Goal: Task Accomplishment & Management: Manage account settings

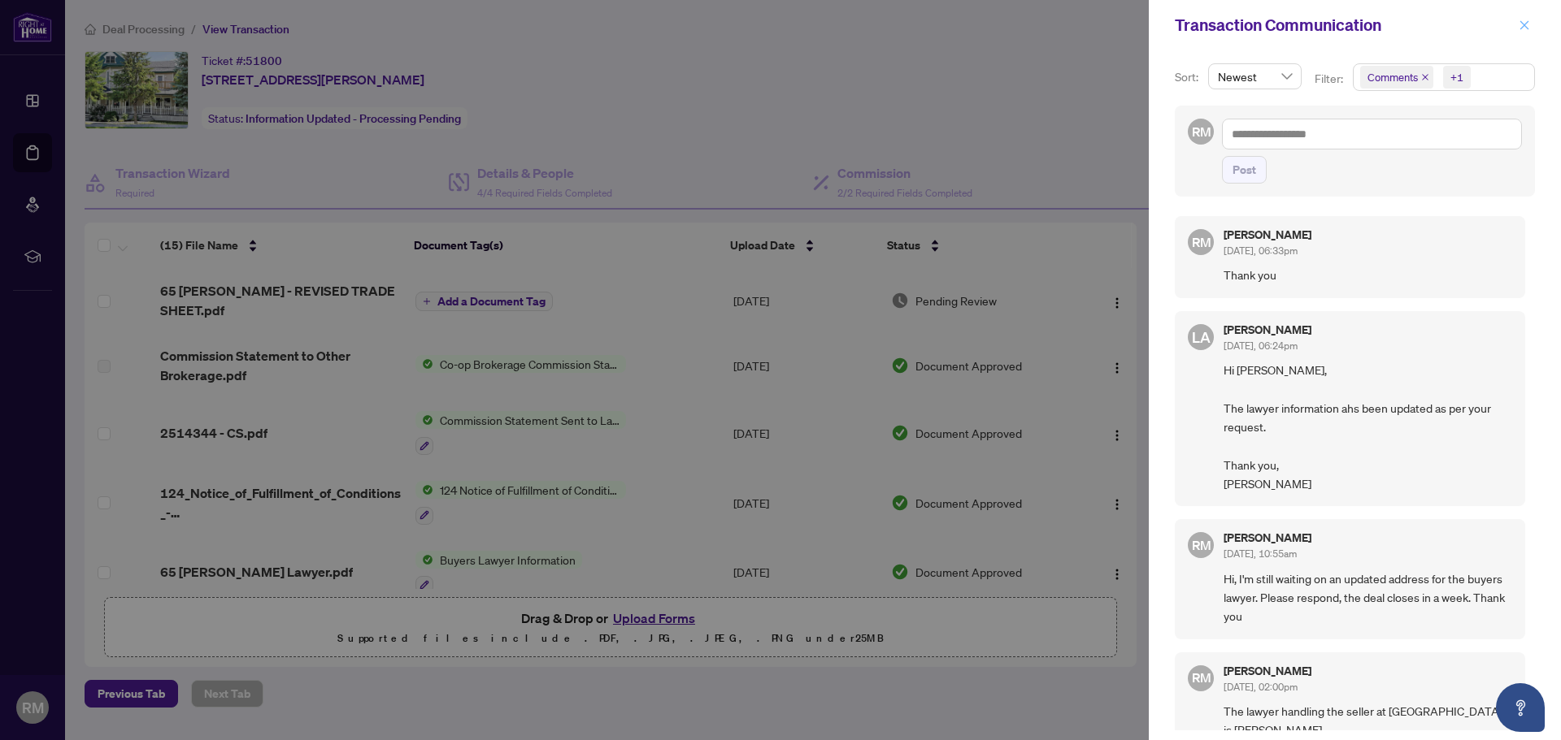
click at [1522, 24] on icon "close" at bounding box center [1523, 25] width 11 height 11
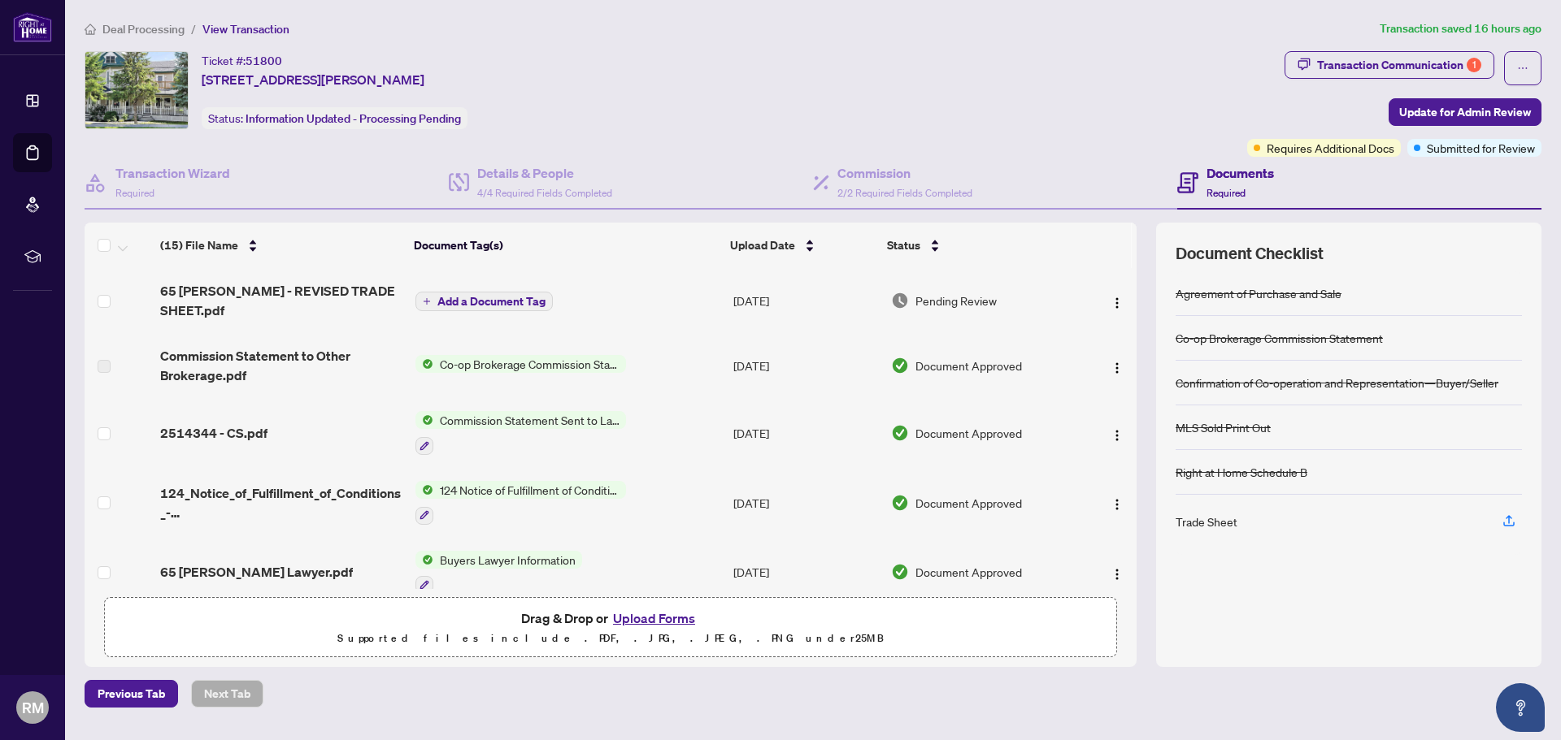
click at [167, 26] on span "Deal Processing" at bounding box center [143, 29] width 82 height 15
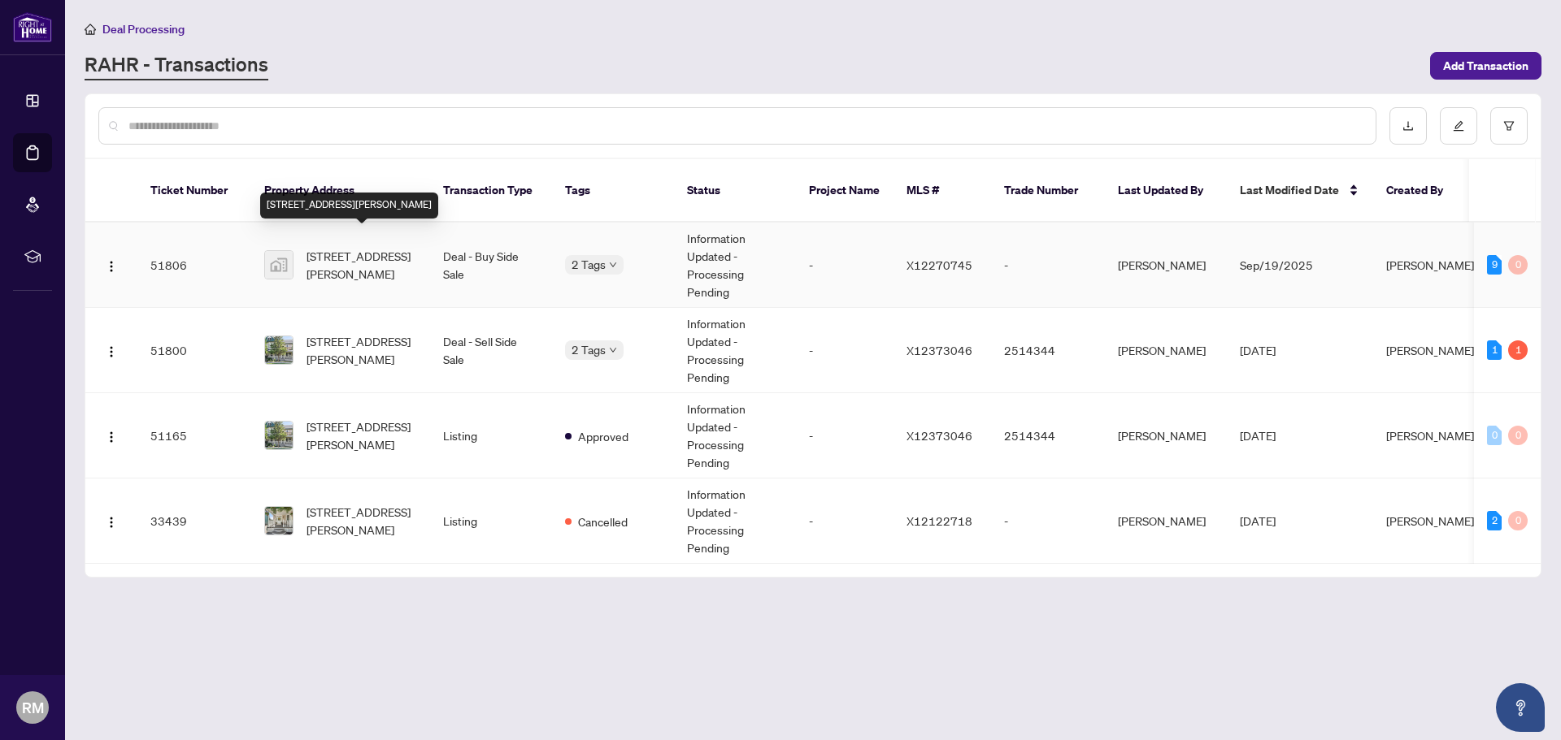
click at [342, 247] on span "[STREET_ADDRESS][PERSON_NAME]" at bounding box center [361, 265] width 111 height 36
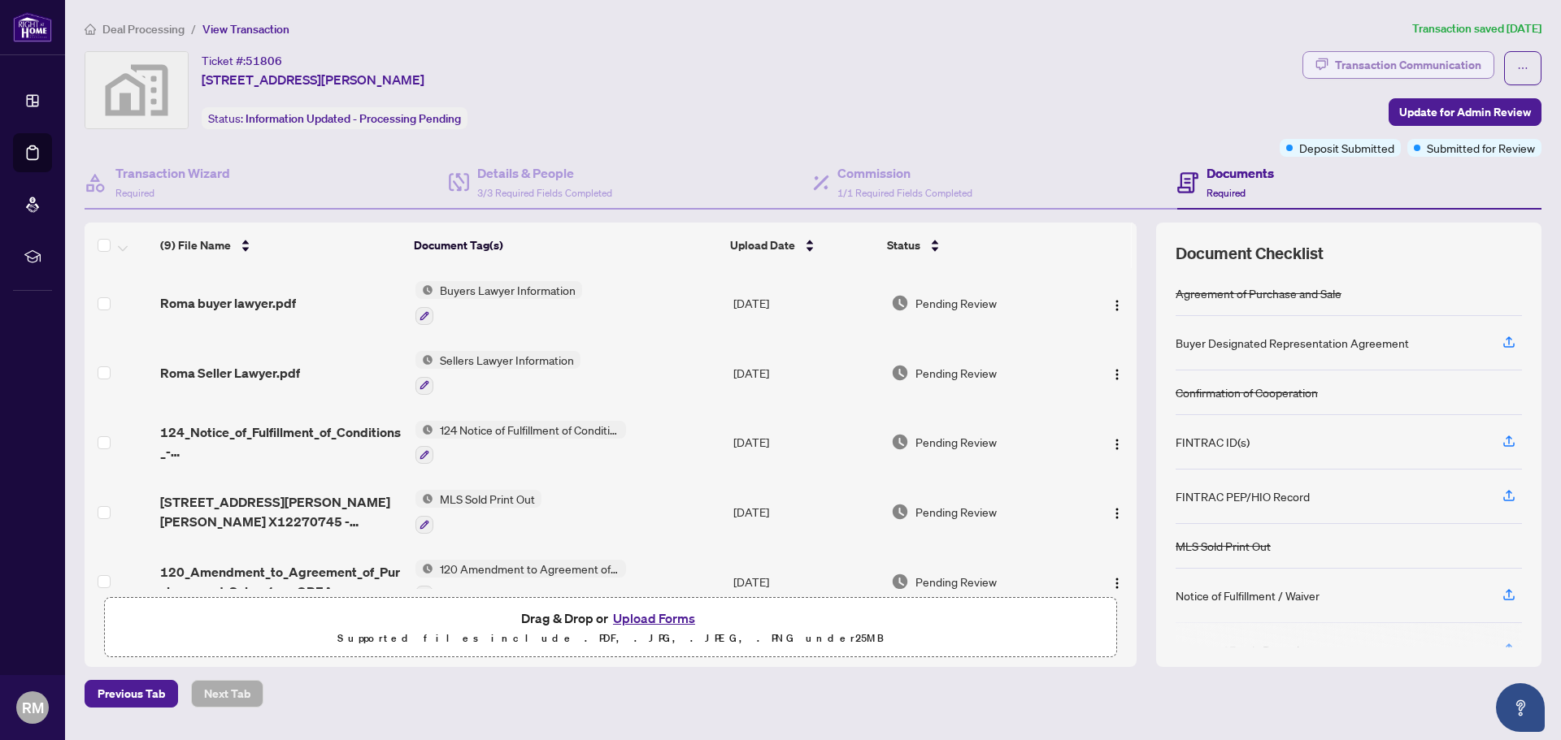
click at [1396, 54] on div "Transaction Communication" at bounding box center [1408, 65] width 146 height 26
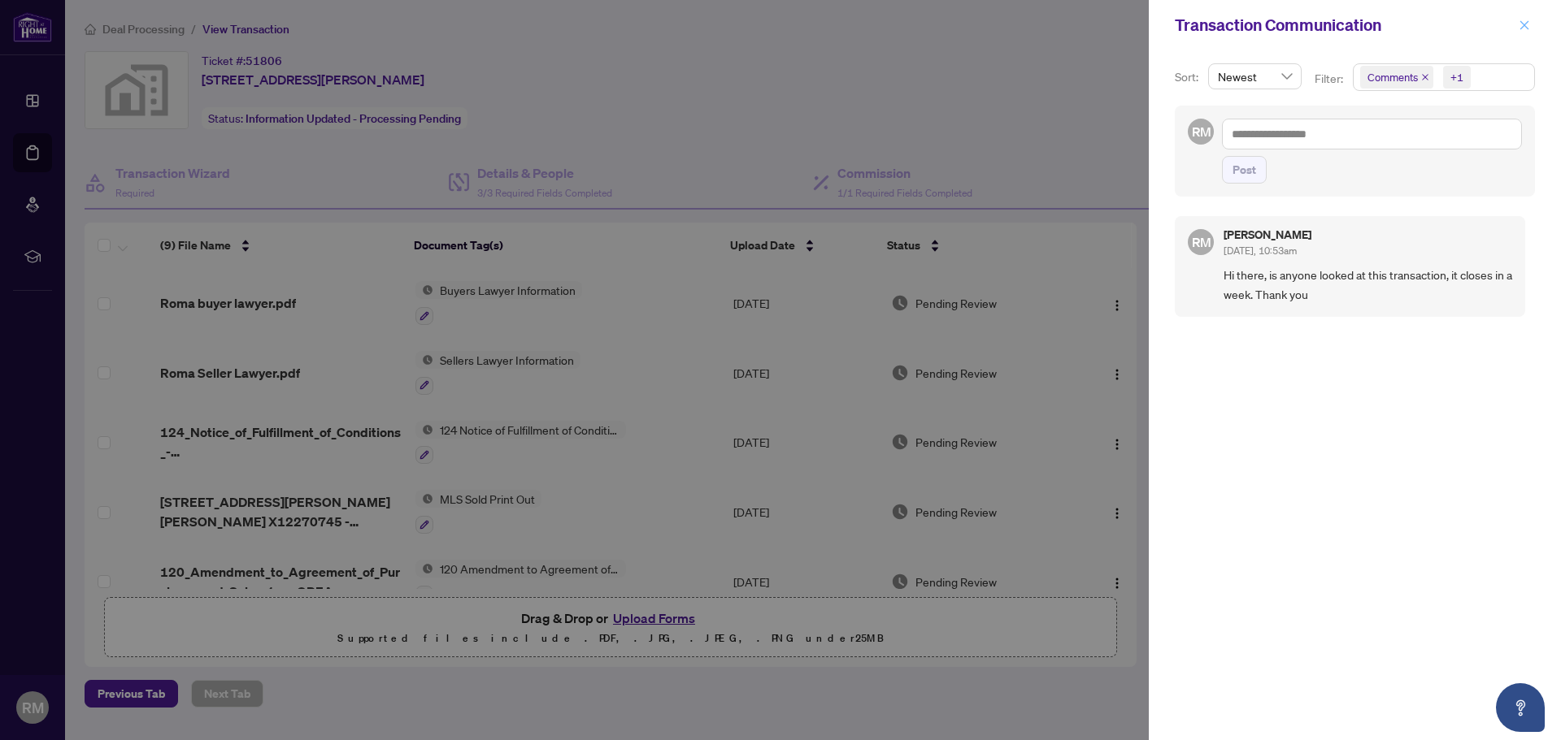
click at [1524, 28] on icon "close" at bounding box center [1523, 25] width 11 height 11
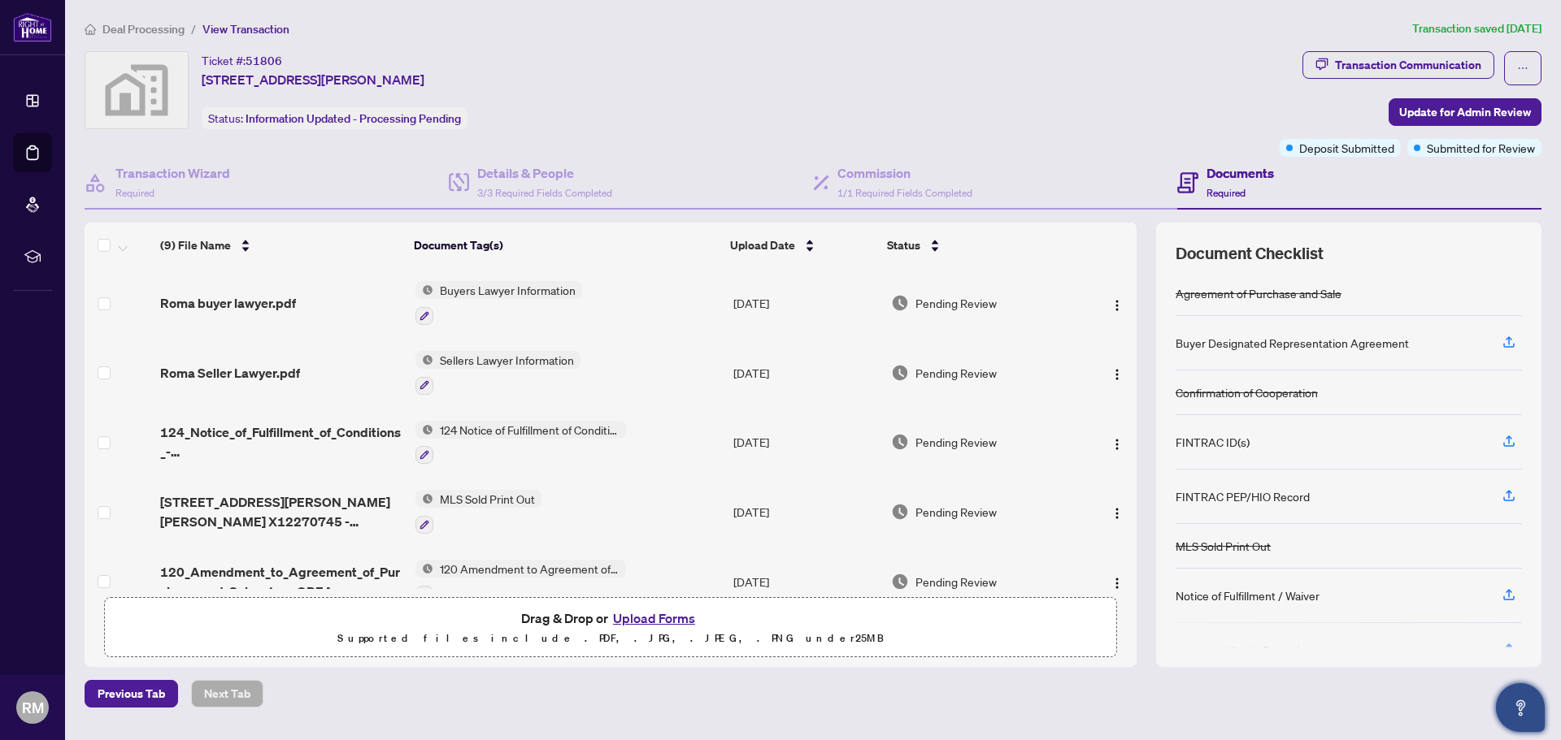
click at [1512, 710] on icon "Open asap" at bounding box center [1520, 708] width 20 height 20
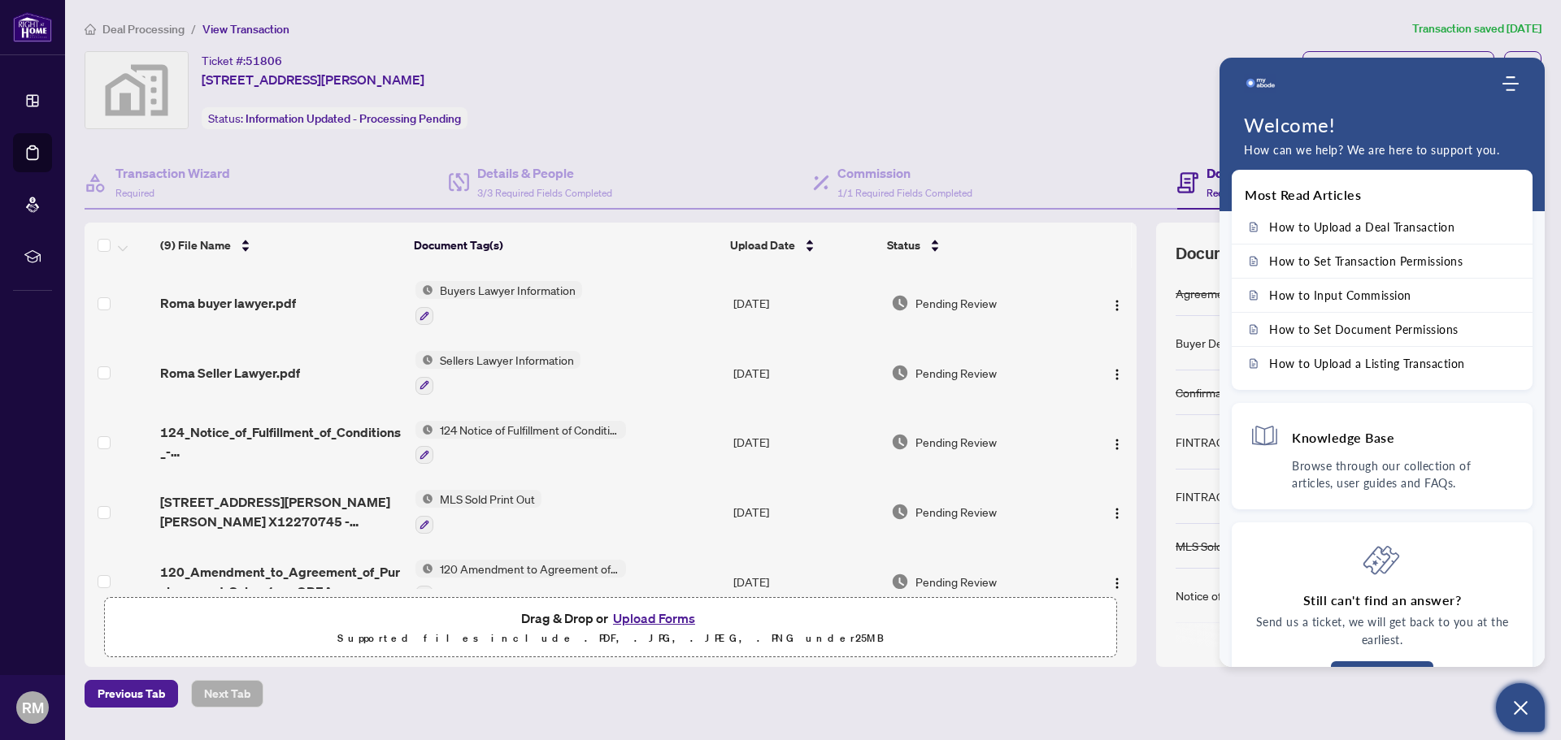
click at [1243, 22] on ol "Deal Processing / View Transaction" at bounding box center [745, 29] width 1321 height 19
click at [1522, 711] on icon "Open asap" at bounding box center [1520, 708] width 20 height 20
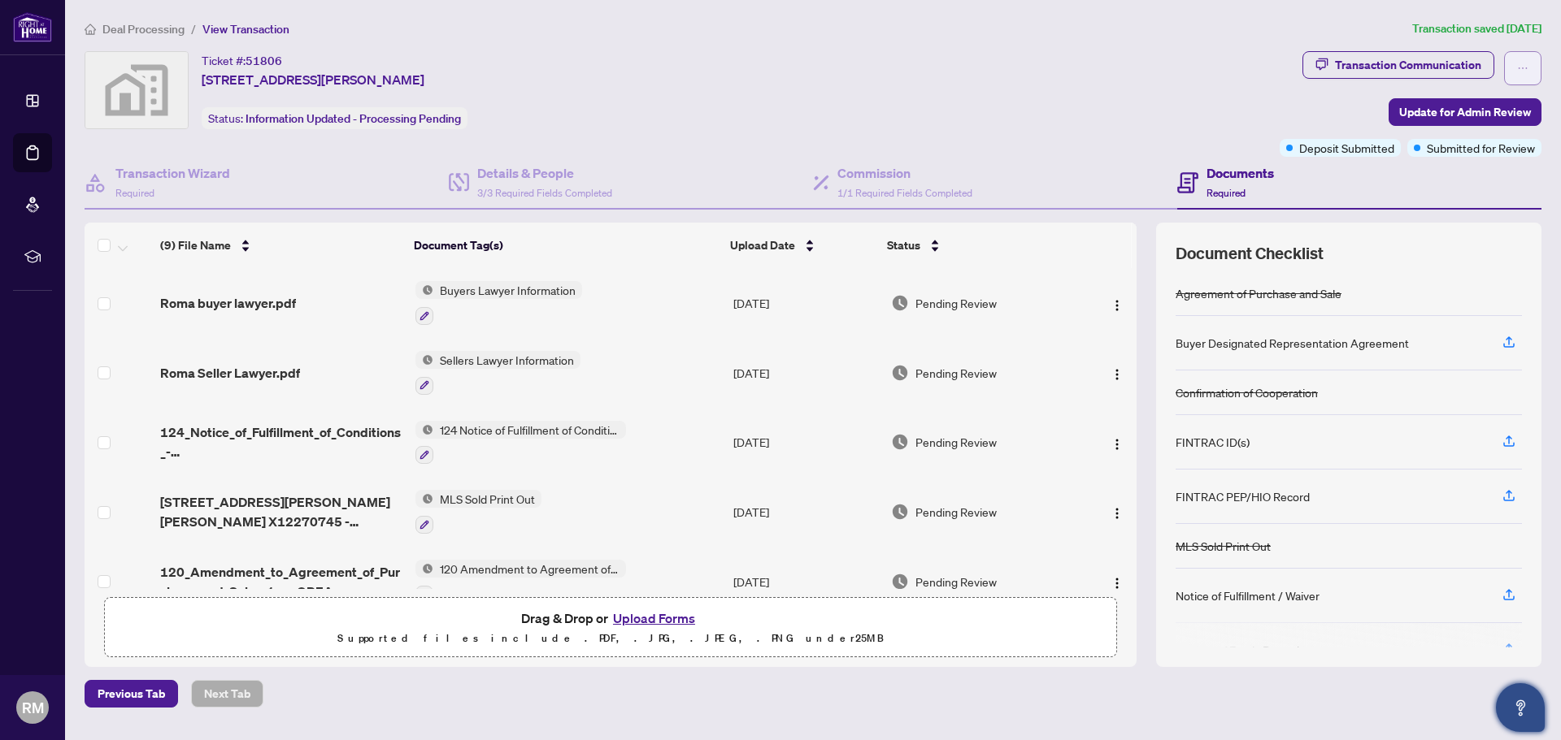
click at [1517, 61] on span "button" at bounding box center [1522, 68] width 11 height 26
click at [1480, 105] on span "Transaction Permissions" at bounding box center [1466, 104] width 124 height 18
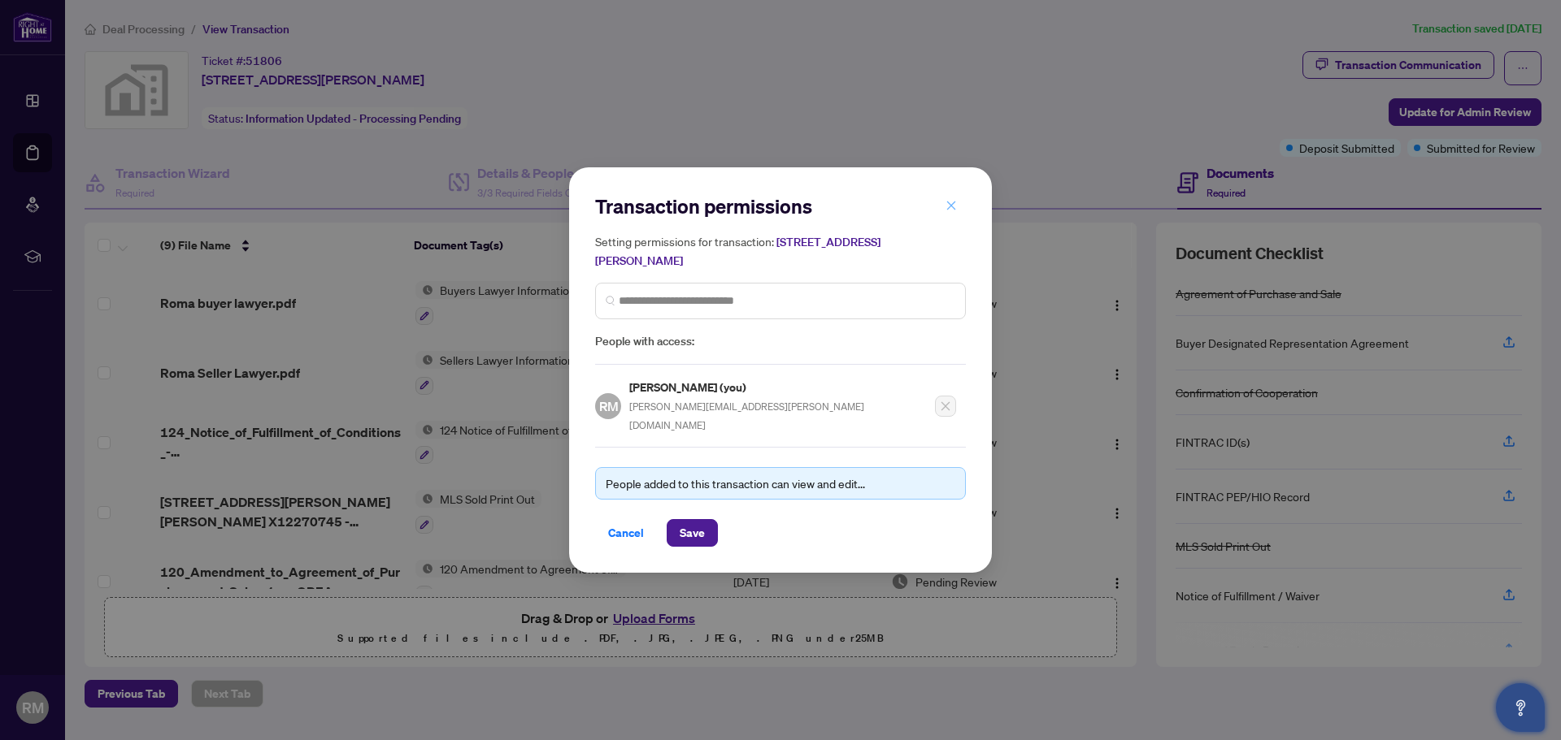
click at [952, 211] on icon "close" at bounding box center [950, 205] width 11 height 11
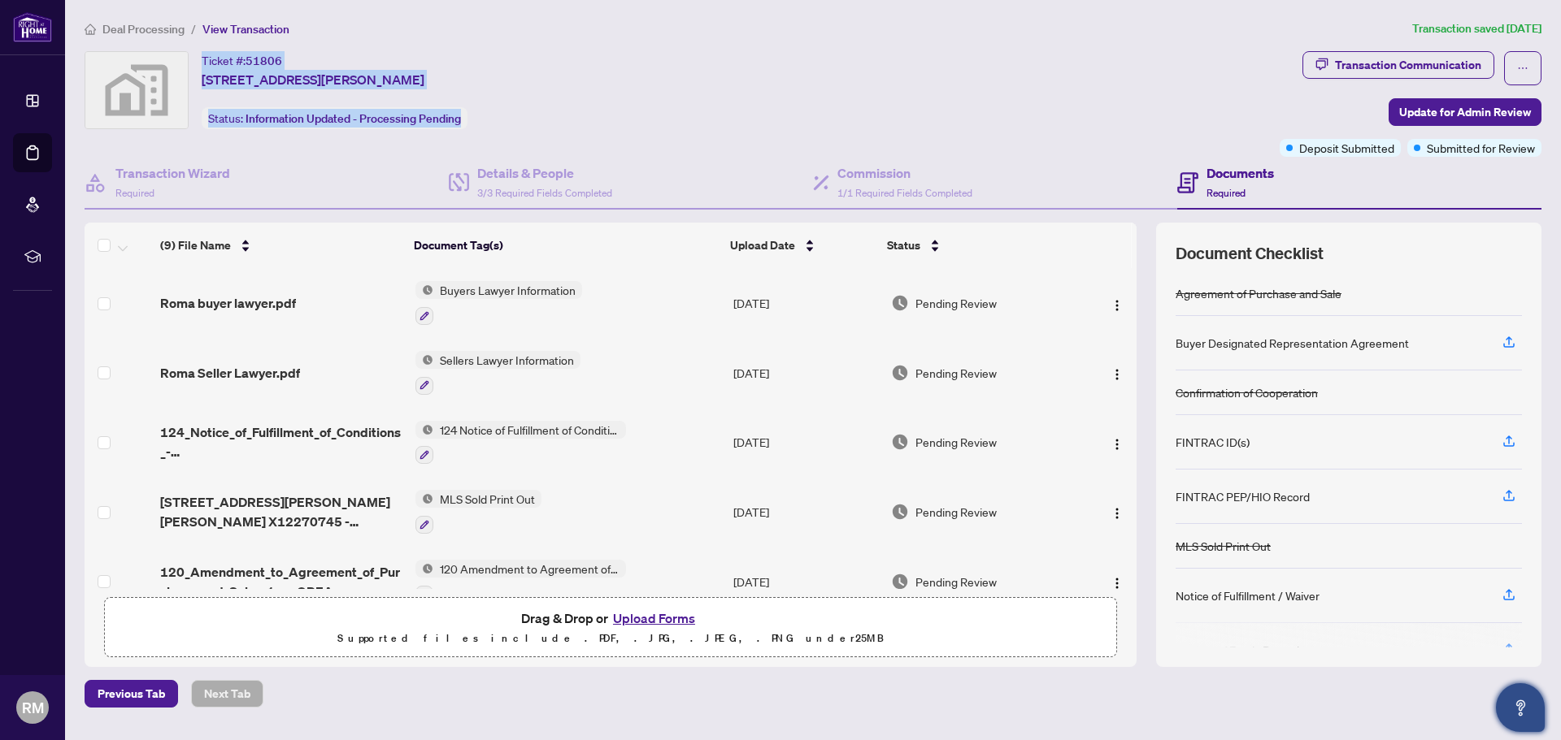
drag, startPoint x: 198, startPoint y: 59, endPoint x: 462, endPoint y: 133, distance: 273.5
click at [462, 133] on div "Ticket #: 51806 [STREET_ADDRESS][PERSON_NAME] Status: Information Updated - Pro…" at bounding box center [678, 104] width 1195 height 106
copy div "Ticket #: 51806 [STREET_ADDRESS][PERSON_NAME] Status: Information Updated - Pro…"
